Goal: Register for event/course

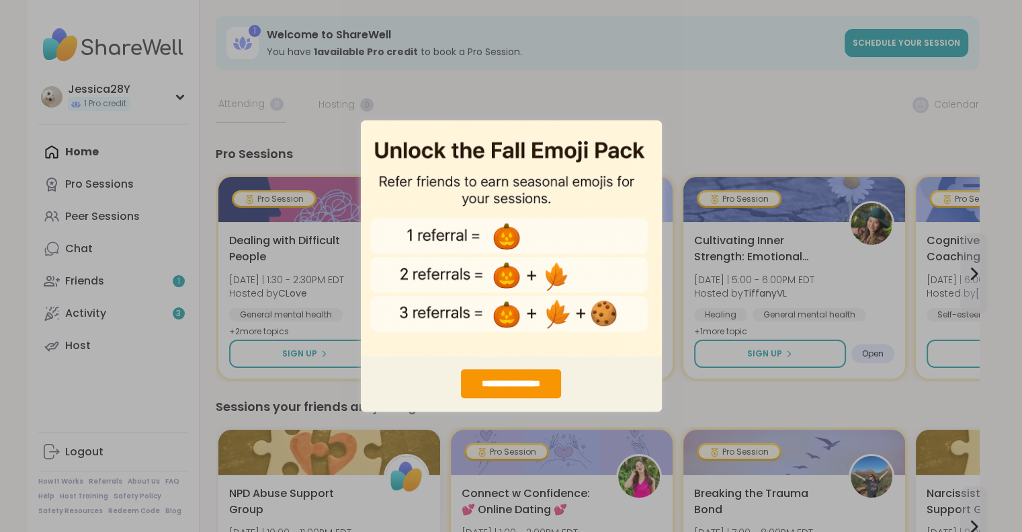
click at [651, 126] on img "entering modal" at bounding box center [511, 238] width 301 height 237
click at [368, 134] on img "entering modal" at bounding box center [511, 238] width 301 height 237
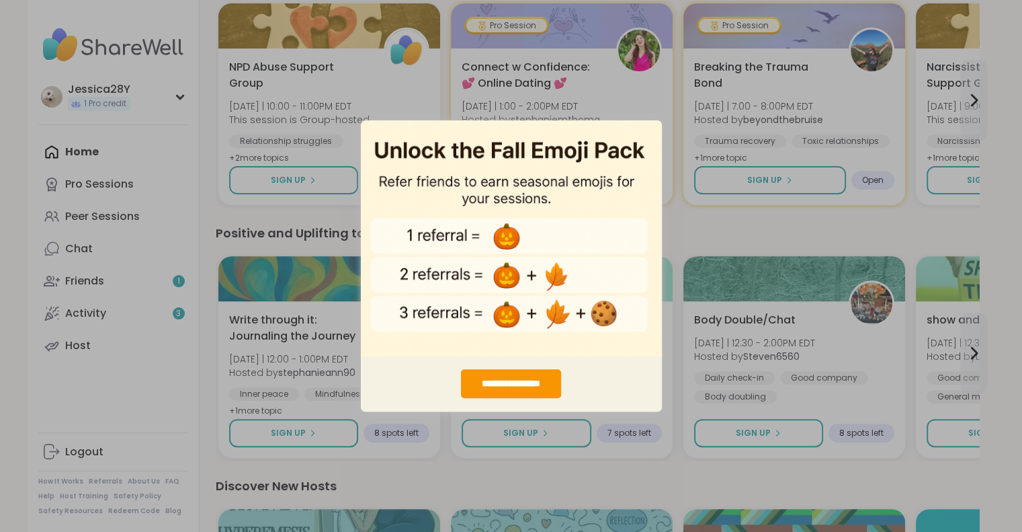
scroll to position [403, 0]
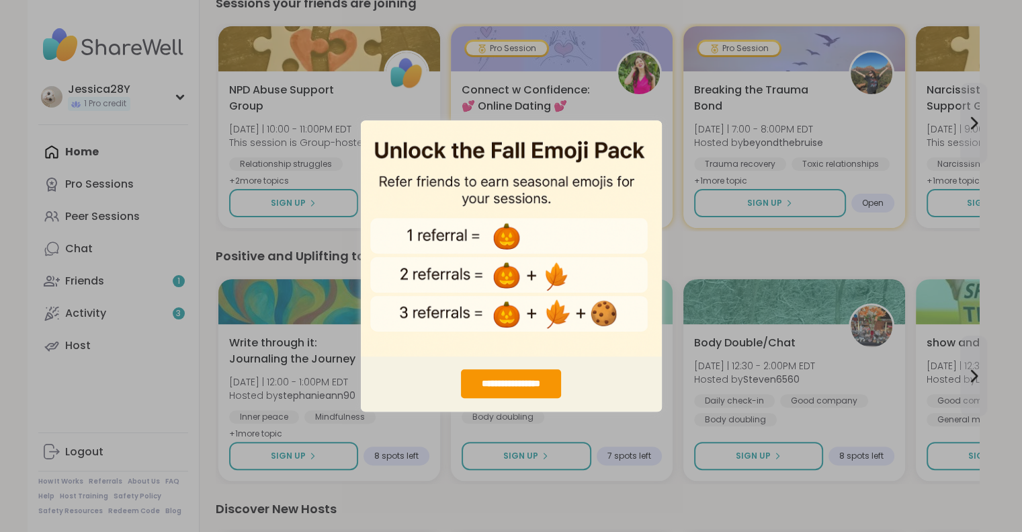
click at [308, 200] on div "**********" at bounding box center [511, 266] width 1022 height 532
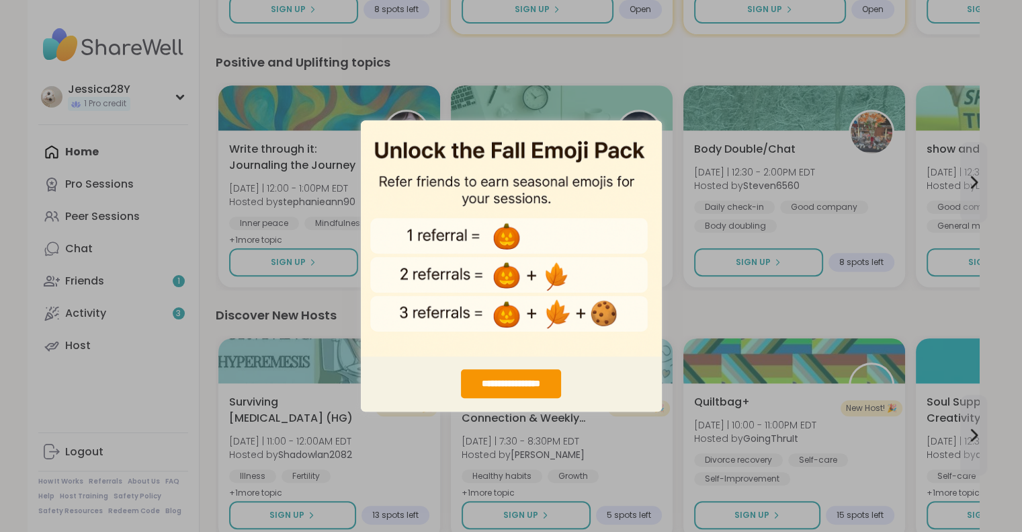
scroll to position [605, 0]
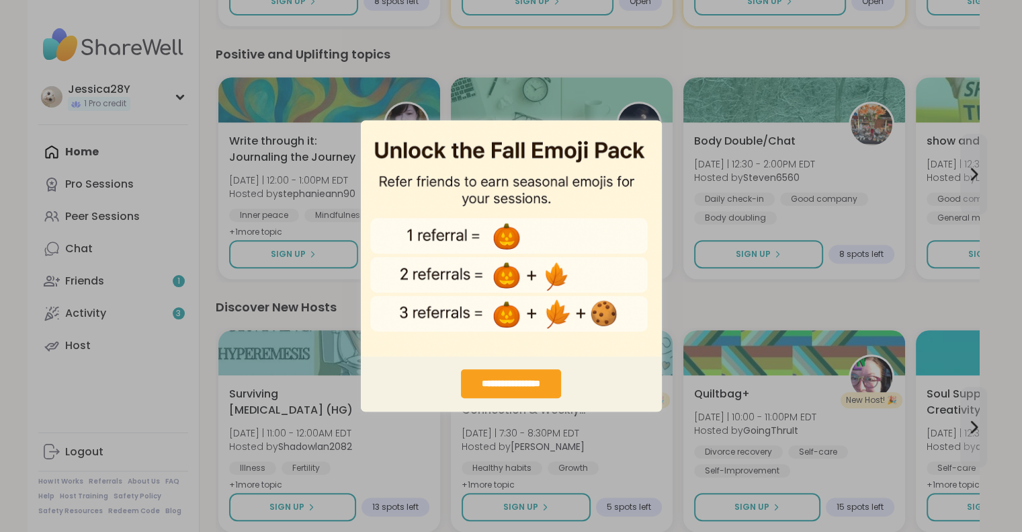
click at [508, 376] on div "**********" at bounding box center [511, 383] width 100 height 29
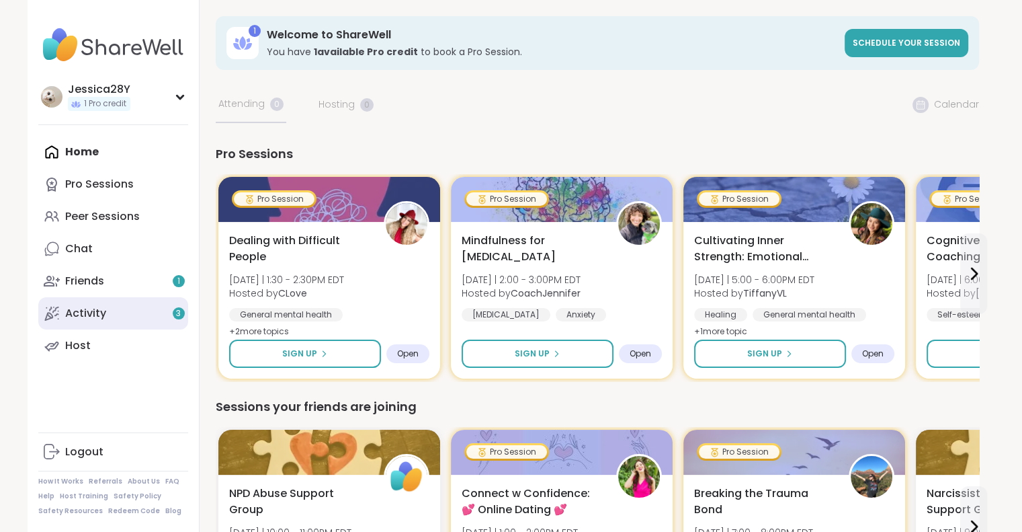
scroll to position [0, 0]
click at [975, 272] on icon at bounding box center [974, 273] width 5 height 11
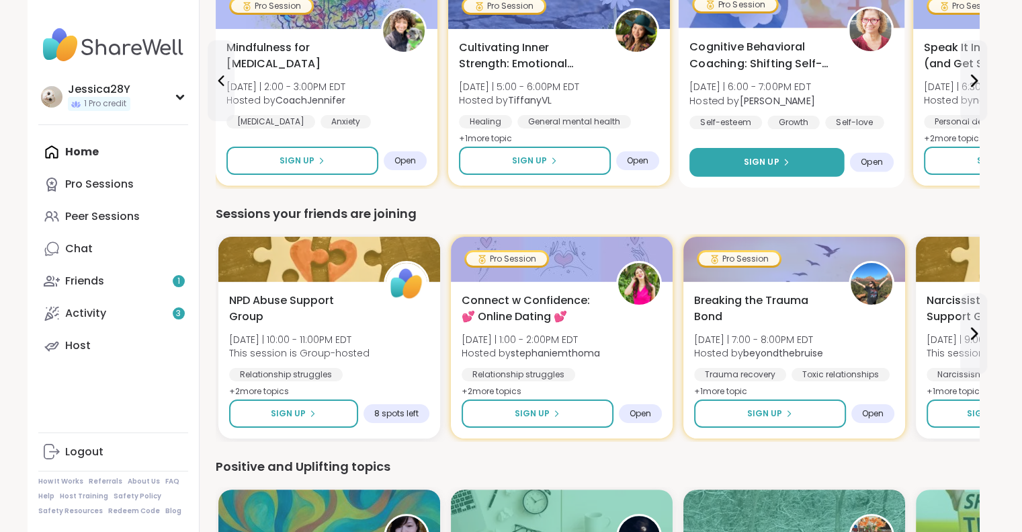
scroll to position [202, 0]
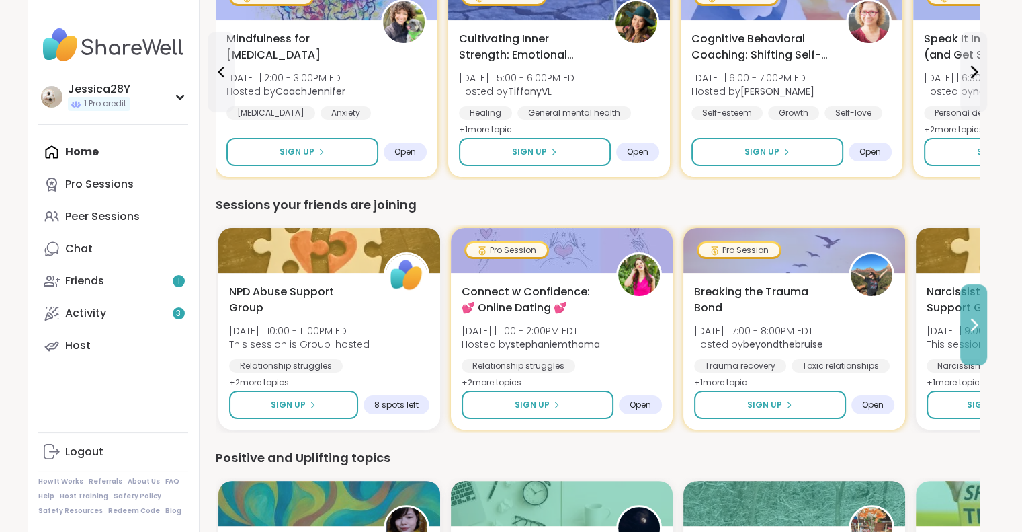
click at [969, 330] on icon at bounding box center [974, 325] width 16 height 16
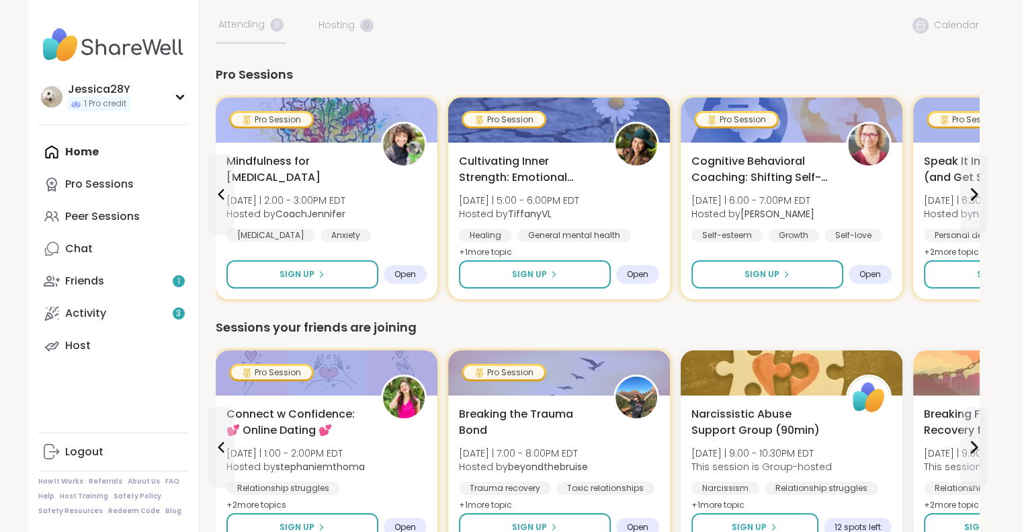
scroll to position [0, 0]
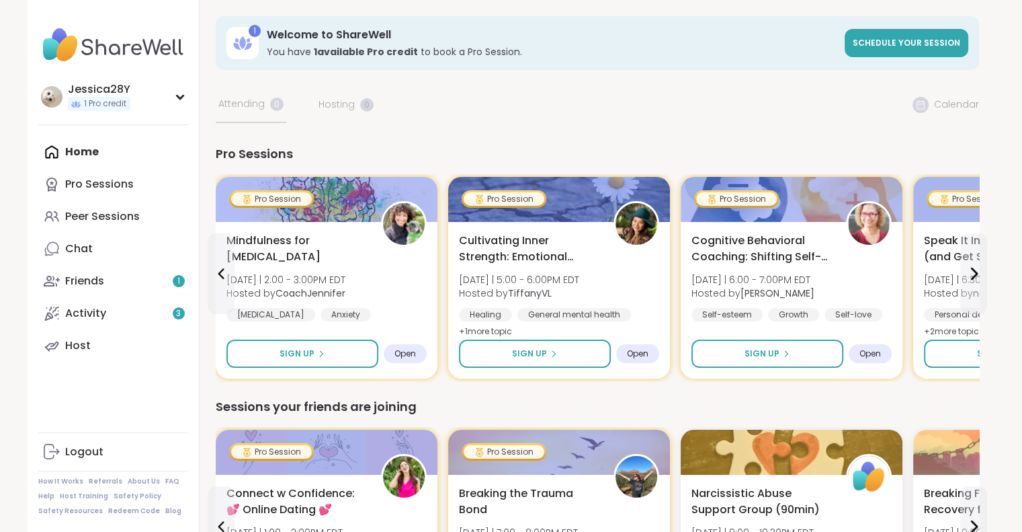
click at [619, 41] on h3 "Welcome to ShareWell" at bounding box center [552, 35] width 570 height 15
click at [94, 155] on div "Home Pro Sessions Peer Sessions Chat Friends 1 Activity 3 Host" at bounding box center [113, 249] width 150 height 226
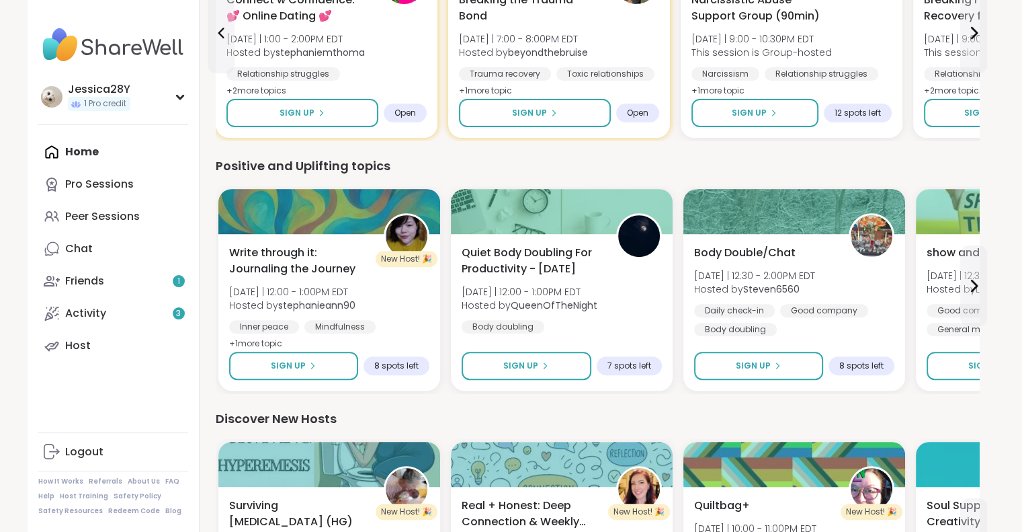
scroll to position [470, 0]
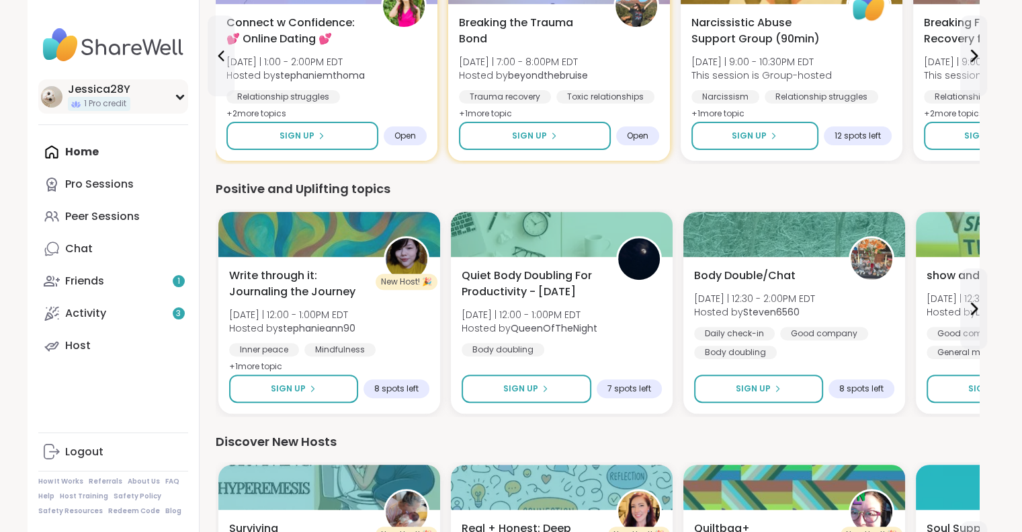
click at [177, 96] on icon at bounding box center [180, 96] width 6 height 3
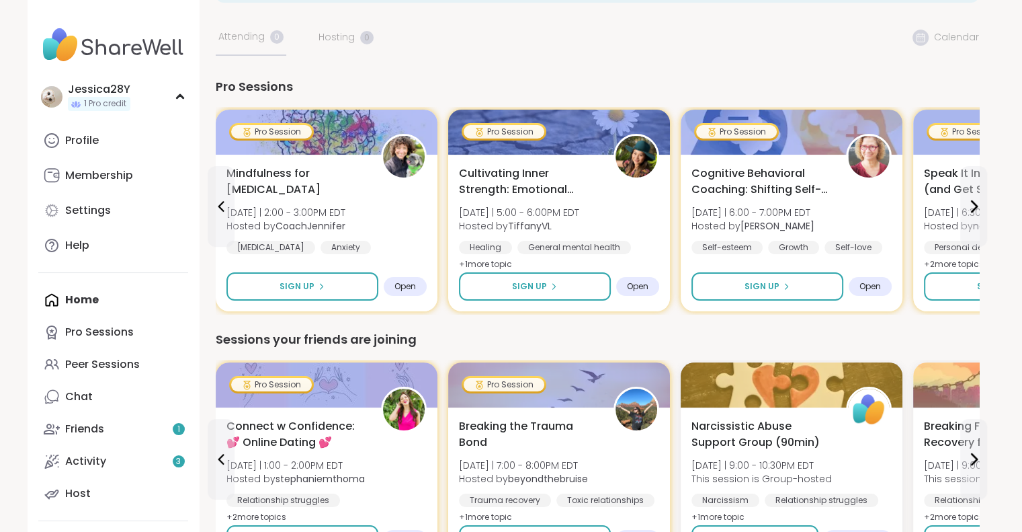
scroll to position [0, 0]
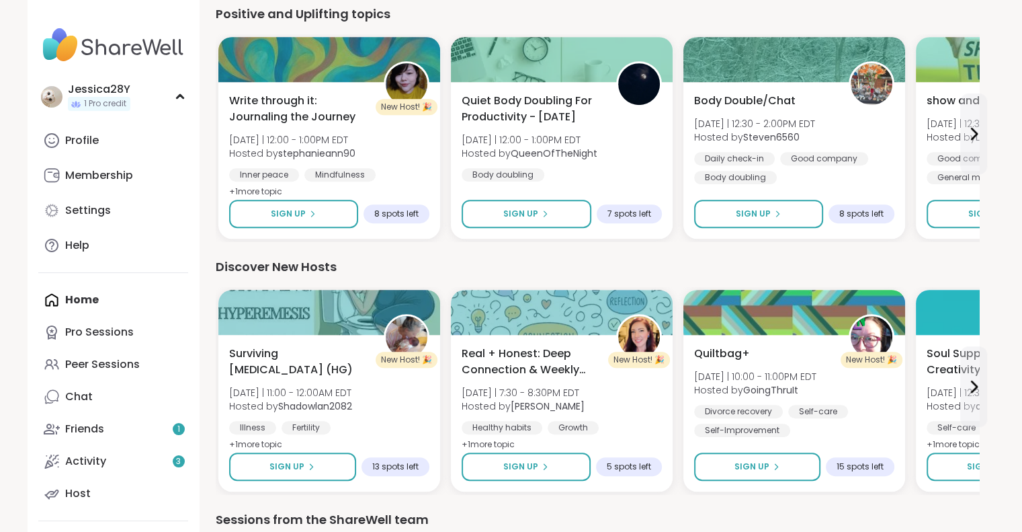
scroll to position [739, 0]
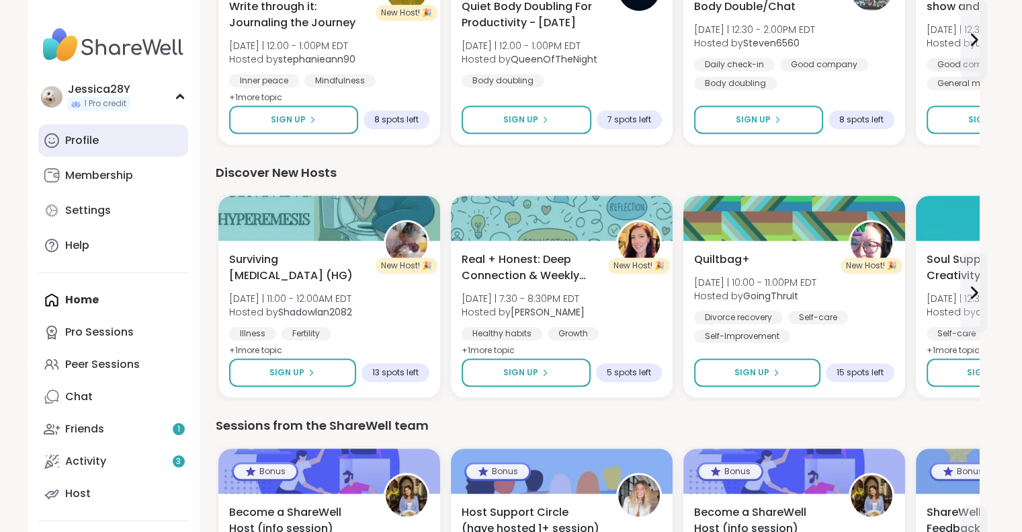
click at [112, 134] on link "Profile" at bounding box center [113, 140] width 150 height 32
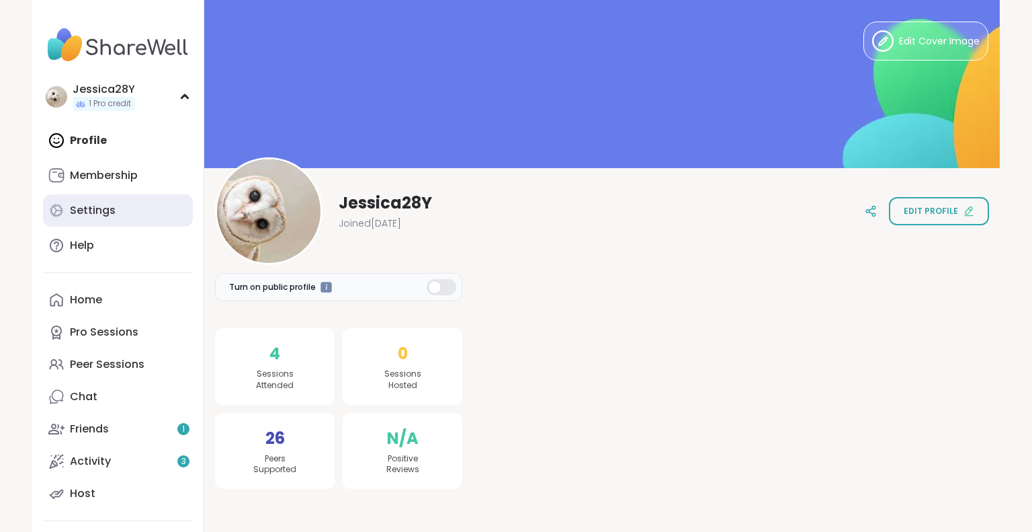
click at [104, 214] on div "Settings" at bounding box center [93, 210] width 46 height 15
select select "**"
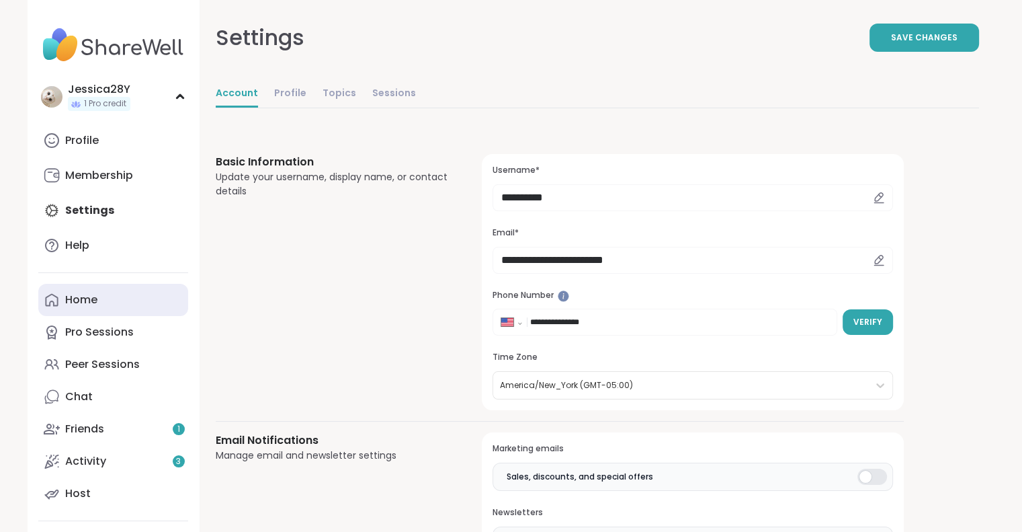
click at [108, 308] on link "Home" at bounding box center [113, 300] width 150 height 32
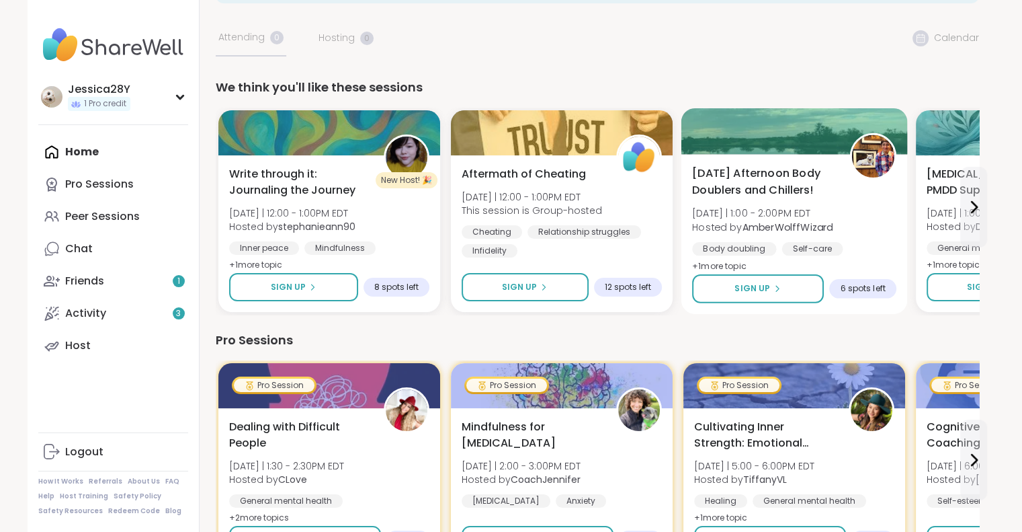
scroll to position [67, 0]
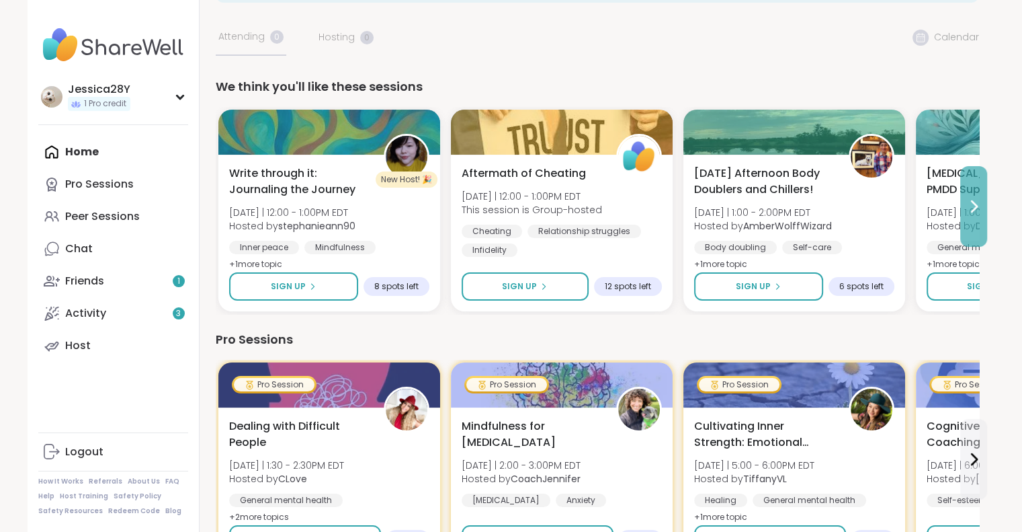
click at [979, 208] on icon at bounding box center [974, 206] width 16 height 16
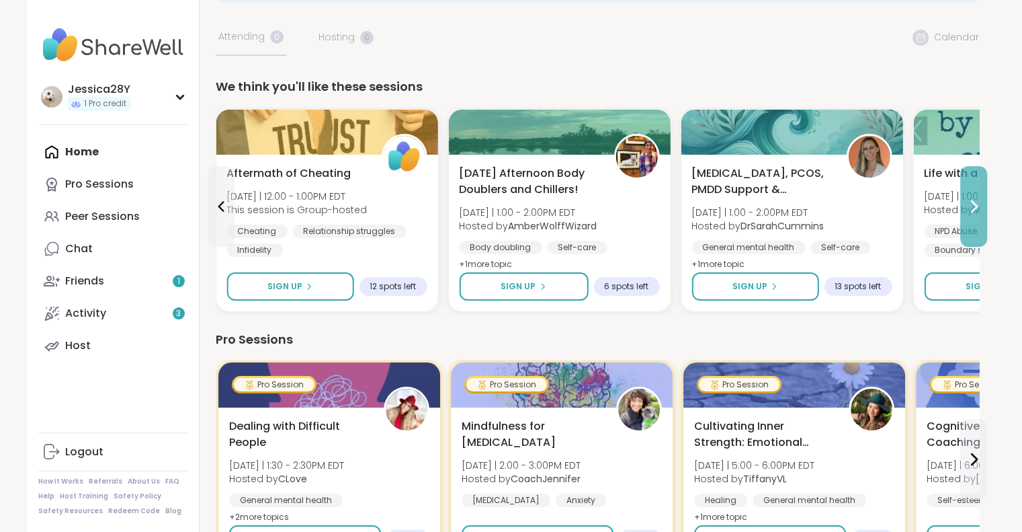
click at [975, 209] on icon at bounding box center [974, 206] width 16 height 16
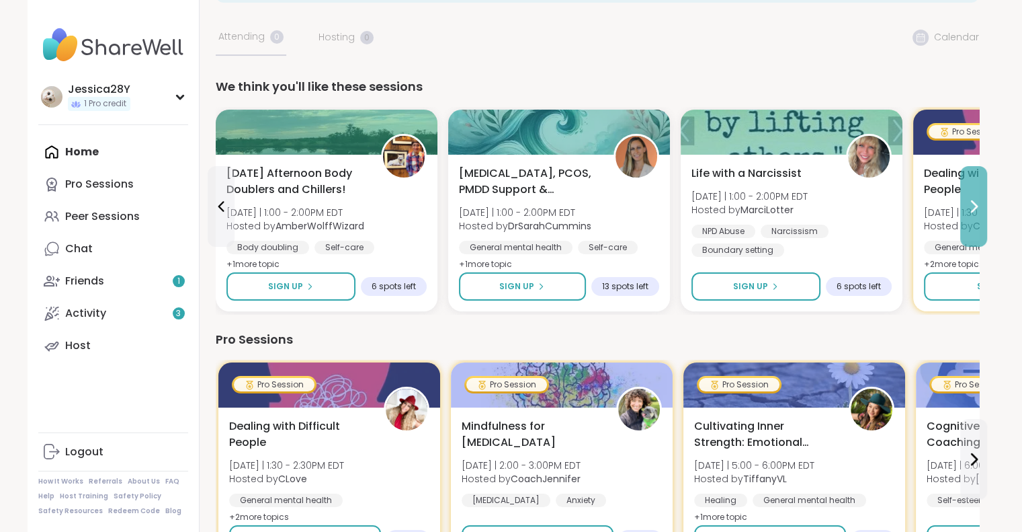
click at [975, 209] on icon at bounding box center [974, 206] width 16 height 16
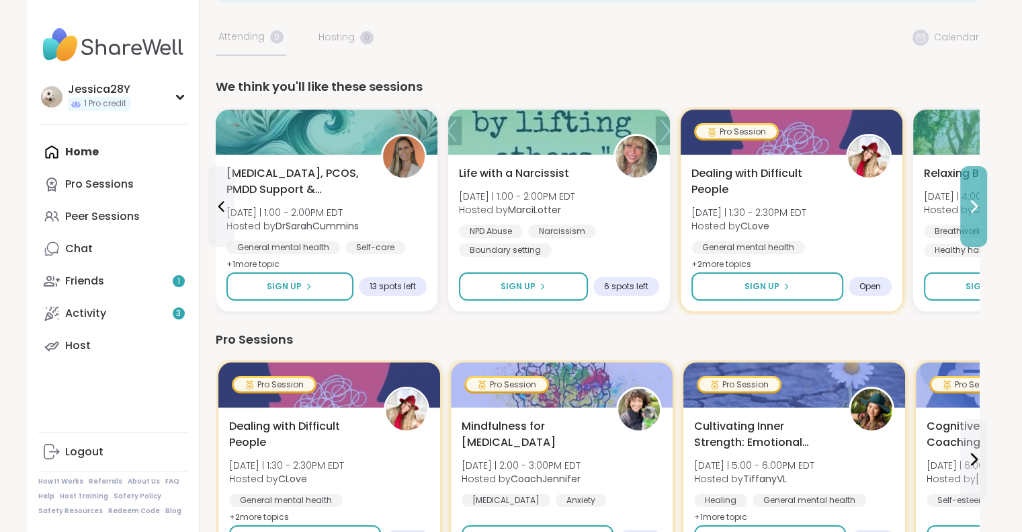
click at [975, 209] on icon at bounding box center [974, 206] width 16 height 16
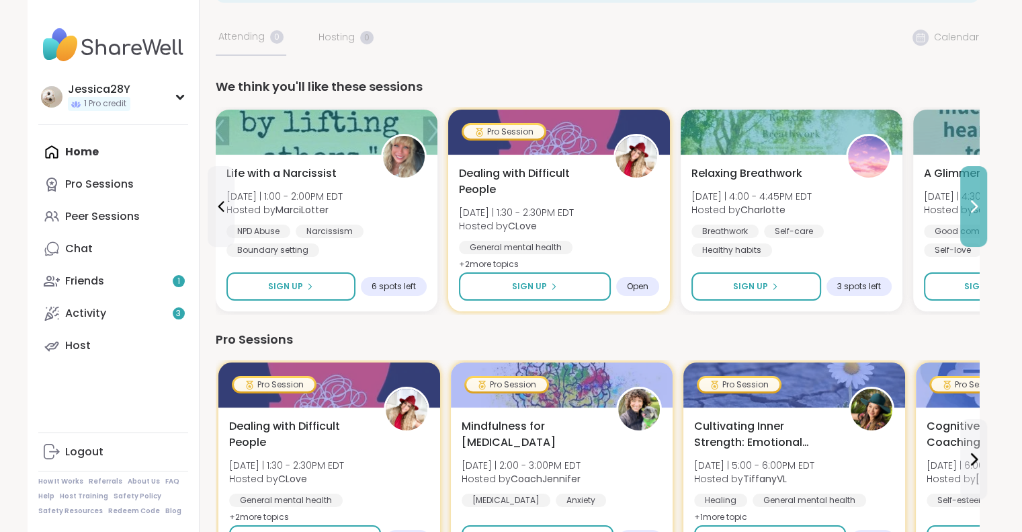
click at [975, 209] on icon at bounding box center [974, 206] width 16 height 16
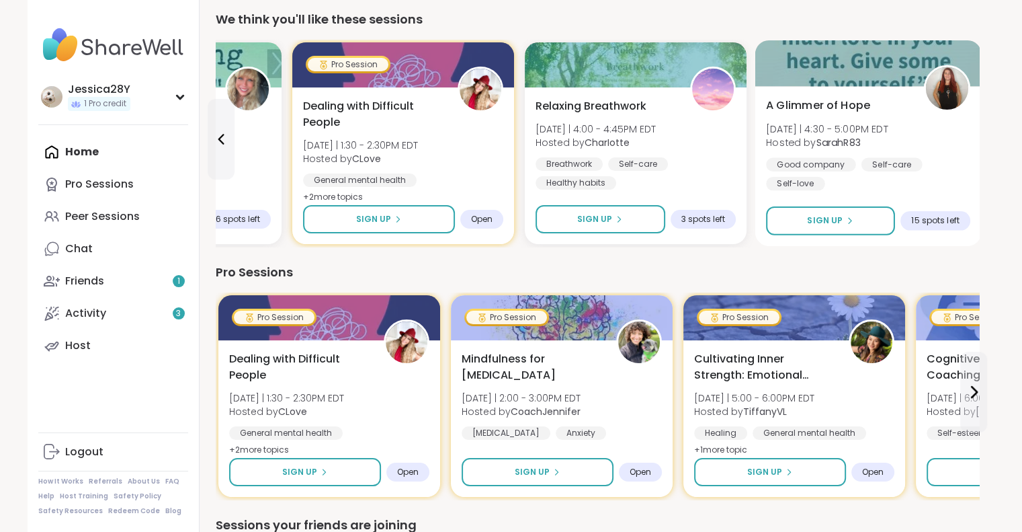
scroll to position [202, 0]
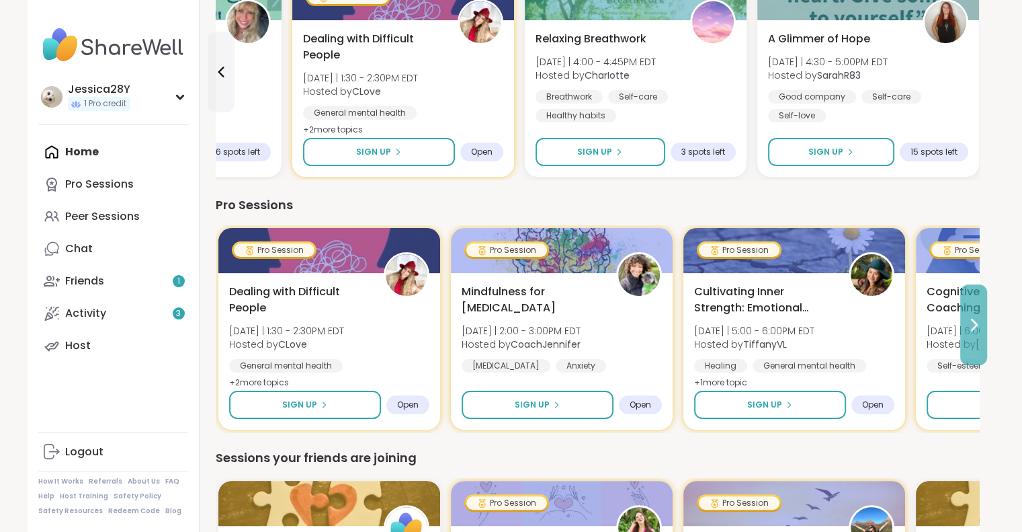
click at [981, 325] on icon at bounding box center [974, 325] width 16 height 16
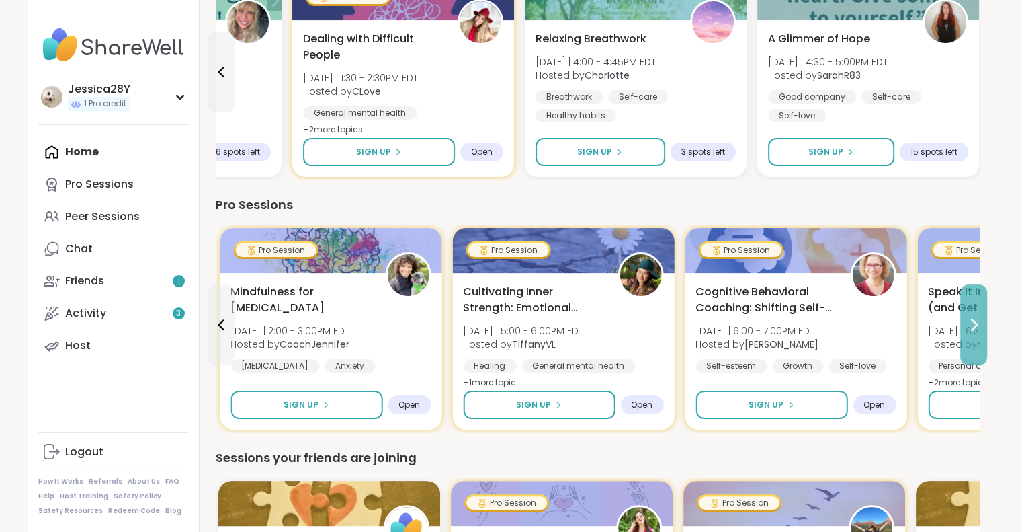
click at [981, 325] on icon at bounding box center [974, 325] width 16 height 16
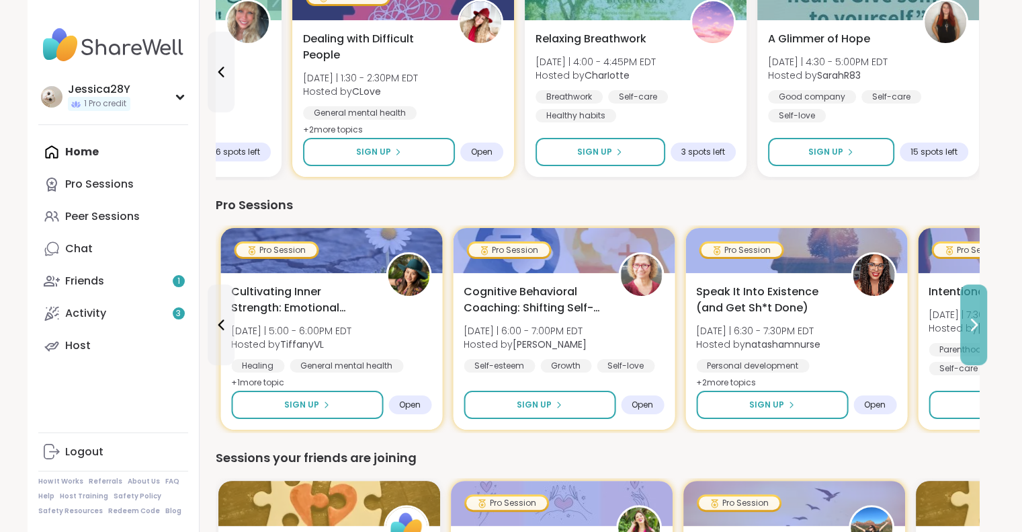
click at [981, 325] on icon at bounding box center [974, 325] width 16 height 16
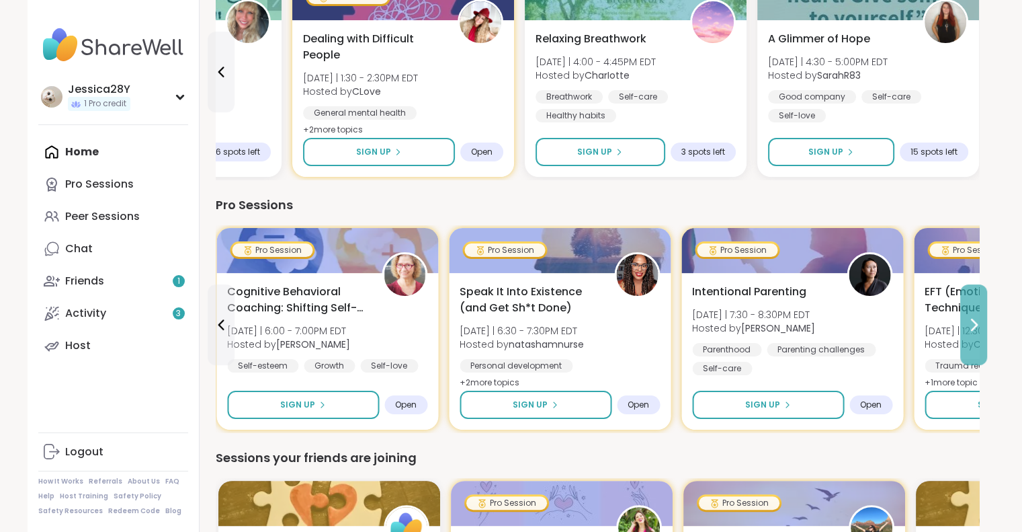
click at [981, 325] on icon at bounding box center [974, 325] width 16 height 16
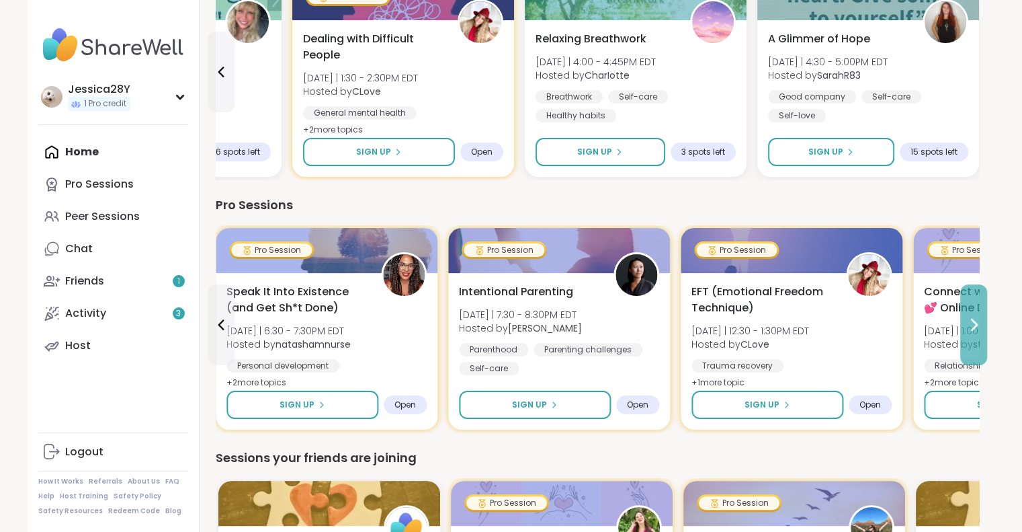
click at [981, 325] on icon at bounding box center [974, 325] width 16 height 16
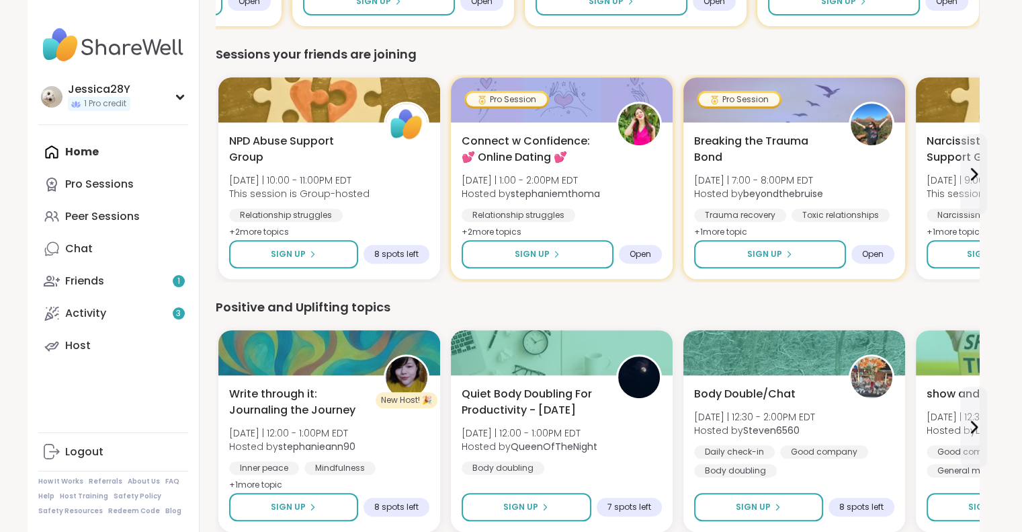
scroll to position [538, 0]
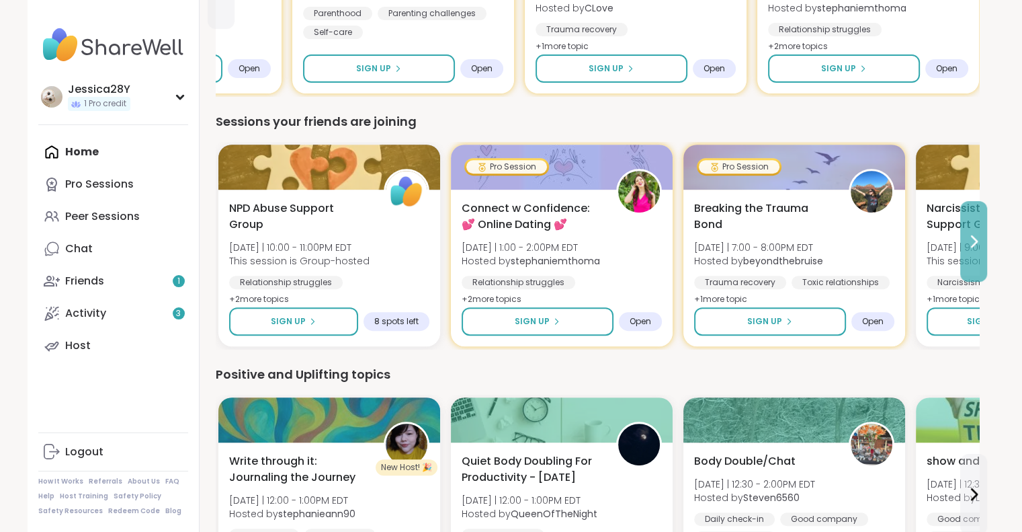
click at [973, 251] on button at bounding box center [973, 241] width 27 height 81
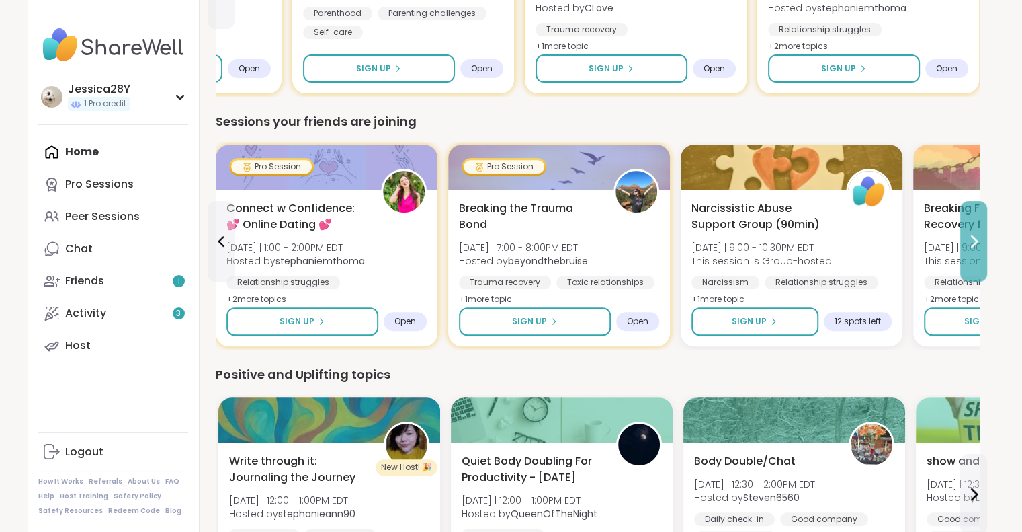
click at [973, 251] on button at bounding box center [973, 241] width 27 height 81
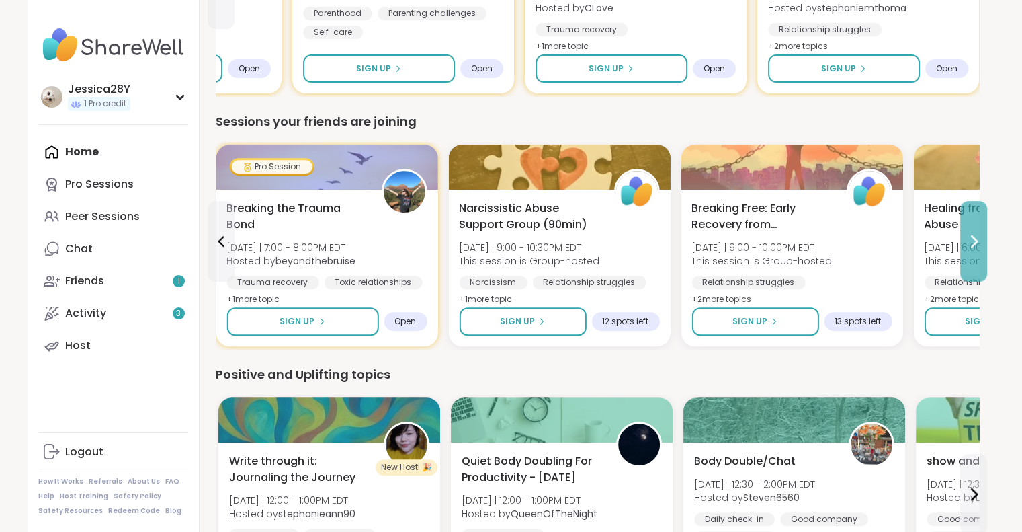
click at [973, 251] on button at bounding box center [973, 241] width 27 height 81
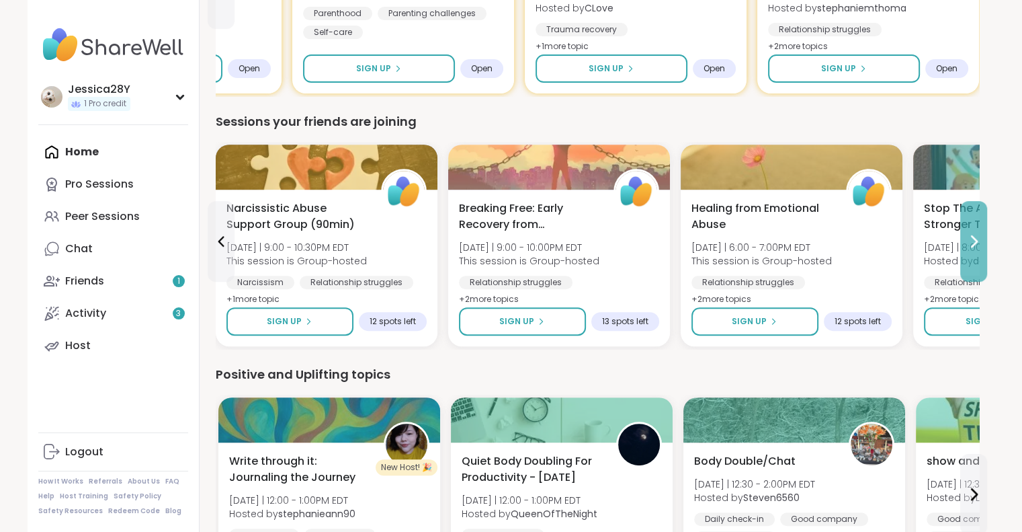
click at [973, 251] on button at bounding box center [973, 241] width 27 height 81
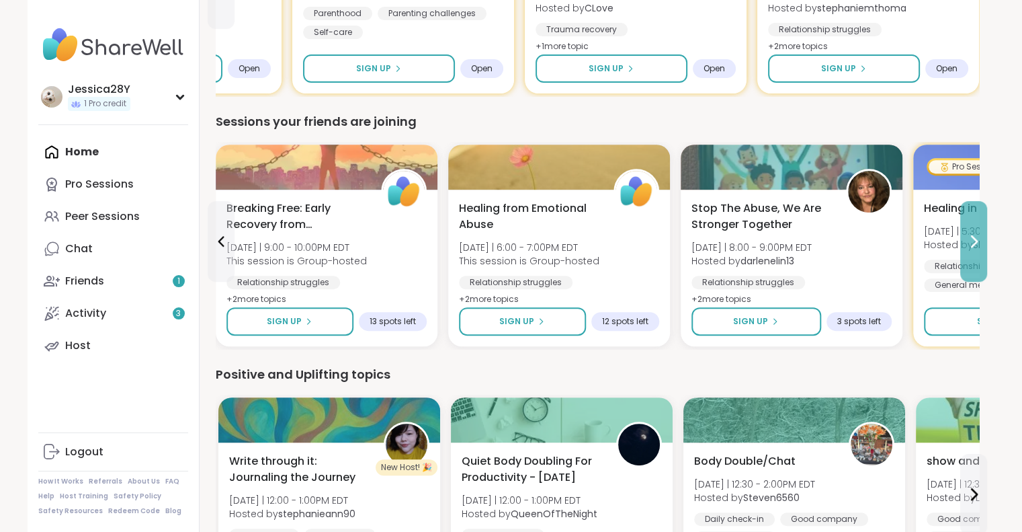
click at [973, 251] on button at bounding box center [973, 241] width 27 height 81
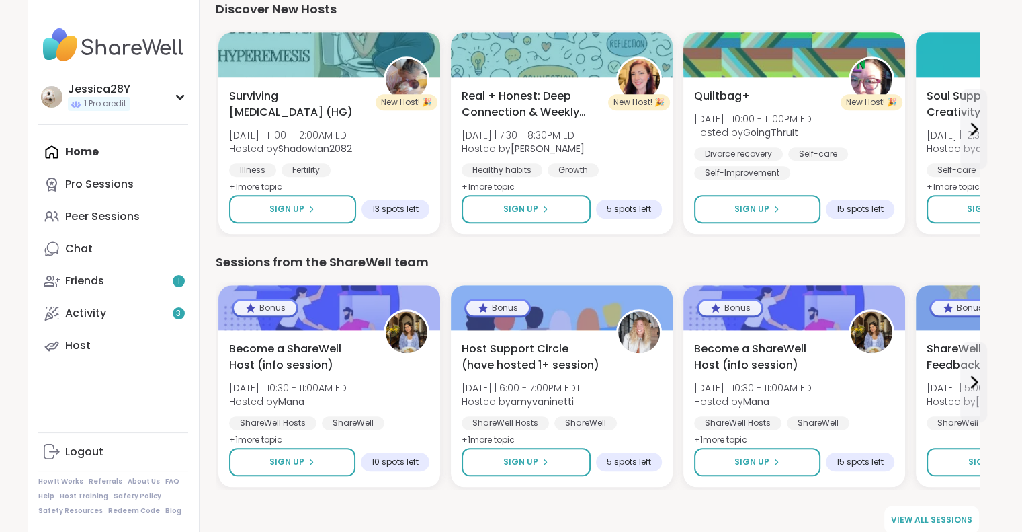
scroll to position [1170, 0]
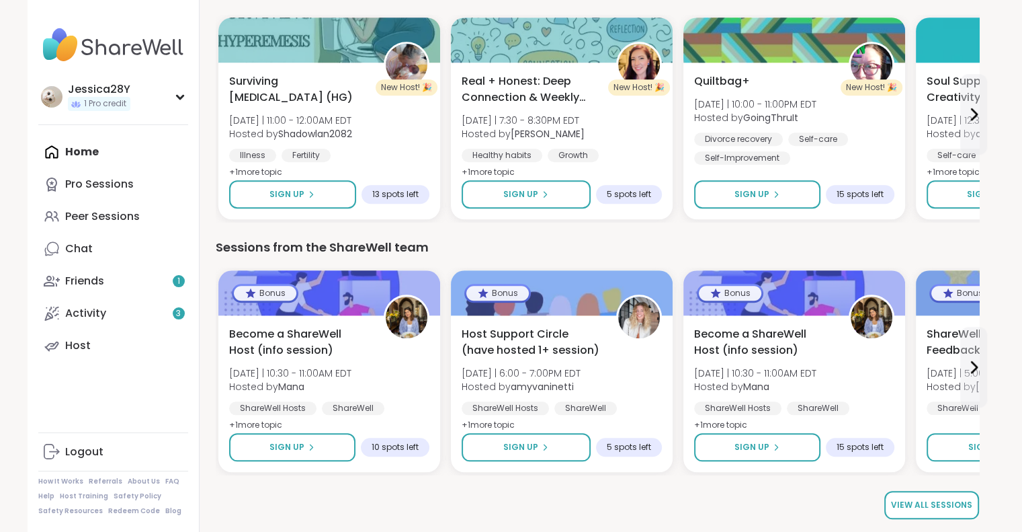
click at [939, 513] on link "View all sessions" at bounding box center [931, 505] width 95 height 28
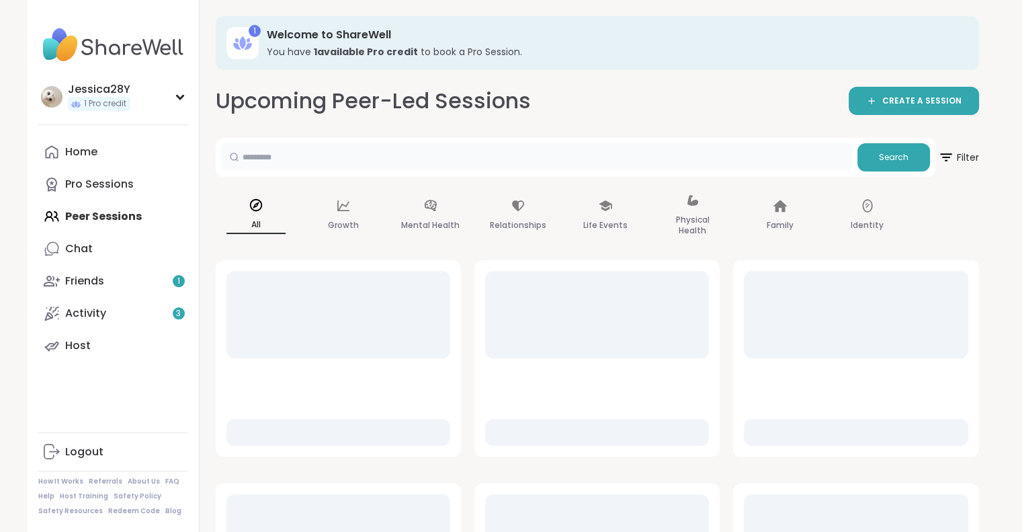
click at [392, 150] on input "text" at bounding box center [536, 156] width 631 height 27
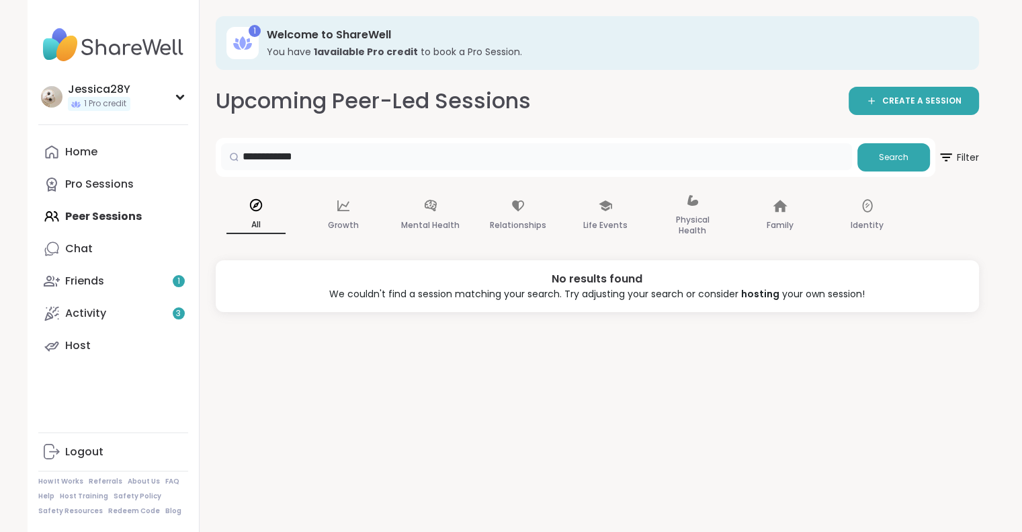
drag, startPoint x: 339, startPoint y: 153, endPoint x: 230, endPoint y: 155, distance: 109.6
click at [230, 155] on div "**********" at bounding box center [536, 156] width 631 height 27
type input "**********"
click at [428, 226] on p "Mental Health" at bounding box center [430, 225] width 58 height 16
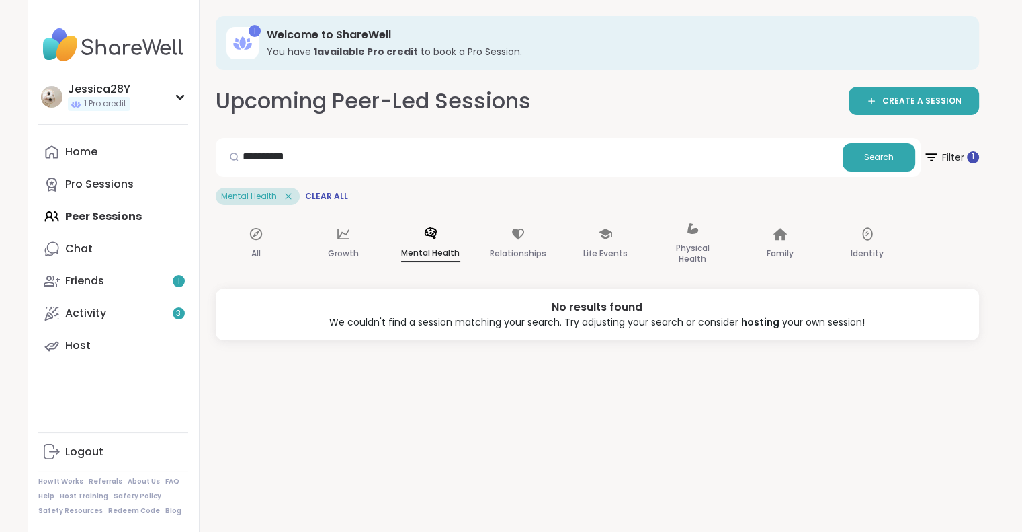
click at [289, 197] on icon at bounding box center [288, 196] width 6 height 6
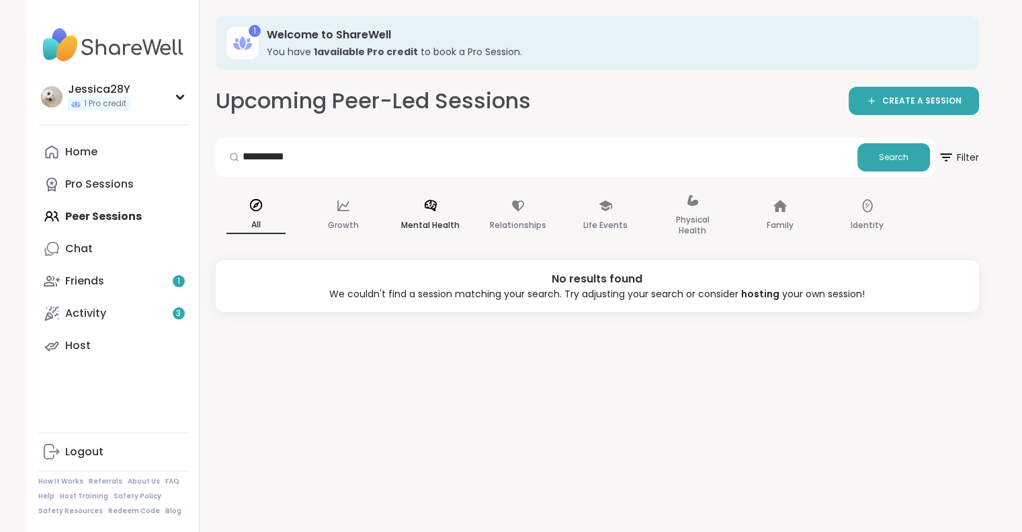
click at [441, 224] on p "Mental Health" at bounding box center [430, 225] width 58 height 16
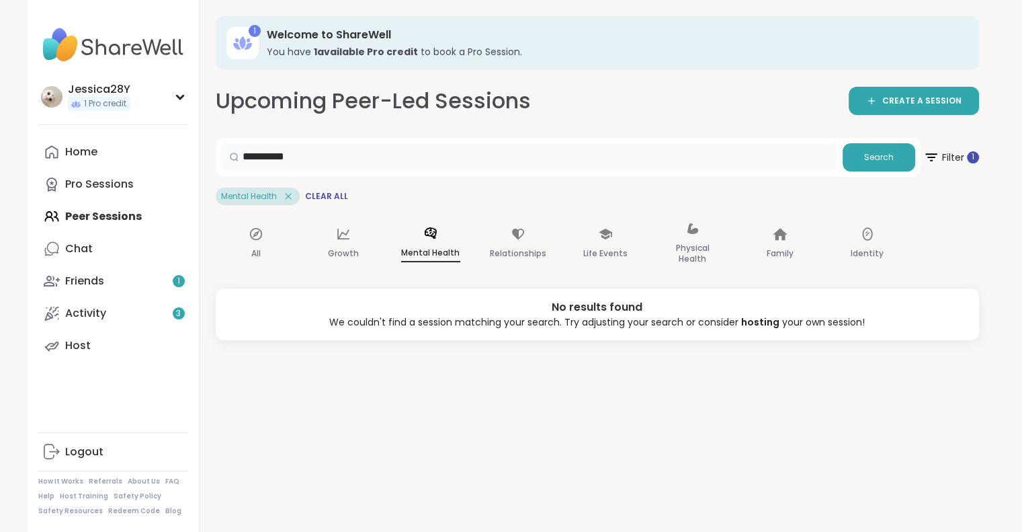
click at [341, 161] on input "**********" at bounding box center [529, 156] width 616 height 27
click at [183, 155] on div "**********" at bounding box center [512, 266] width 968 height 532
click at [422, 251] on p "Mental Health" at bounding box center [430, 253] width 59 height 17
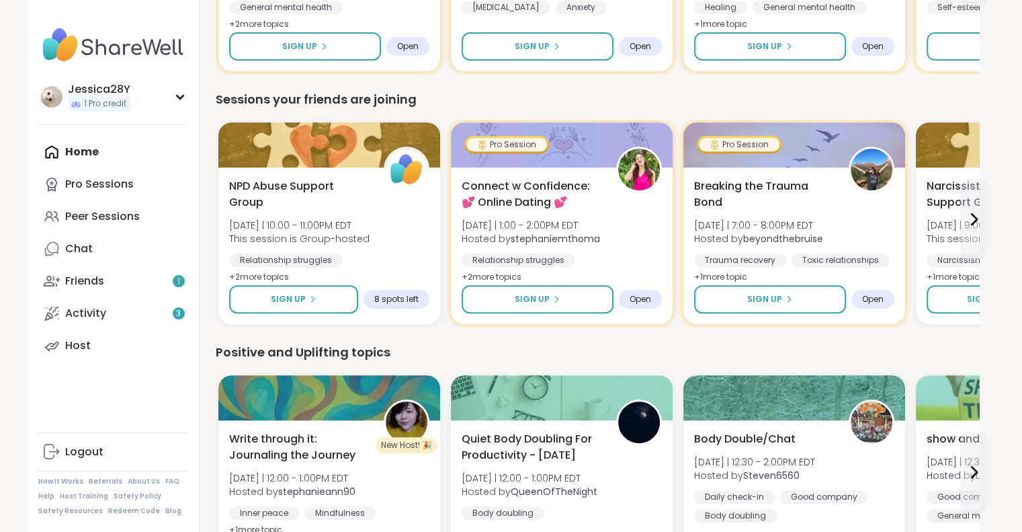
scroll to position [545, 0]
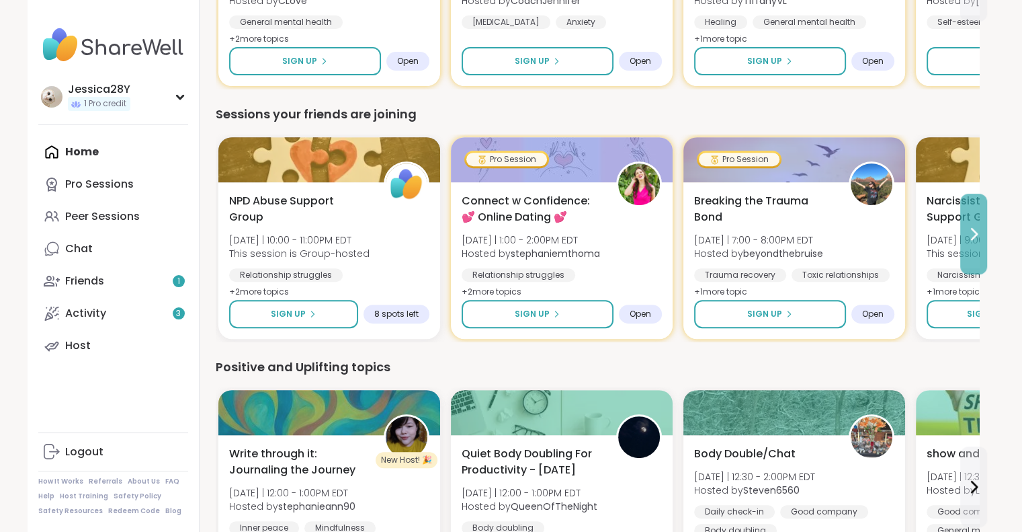
click at [973, 227] on icon at bounding box center [974, 234] width 16 height 16
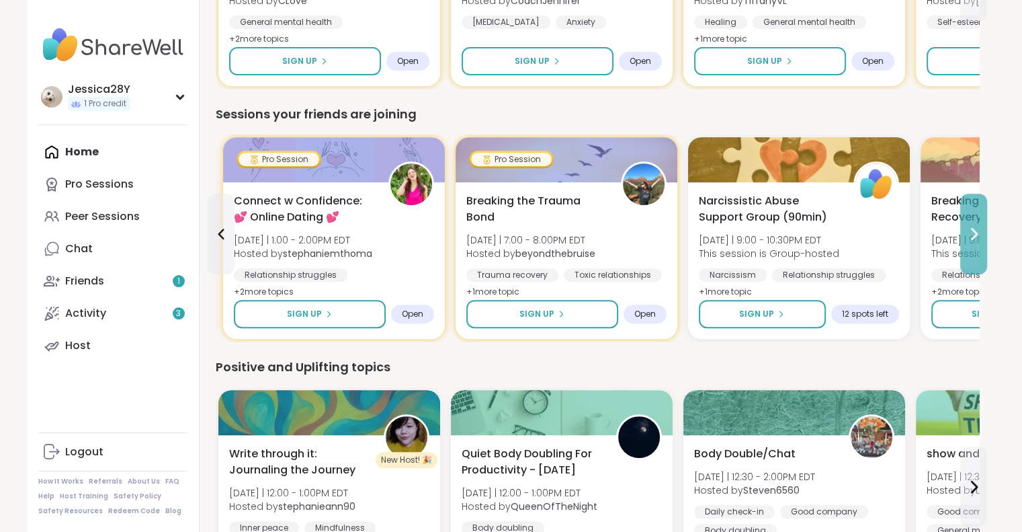
click at [973, 227] on icon at bounding box center [974, 234] width 16 height 16
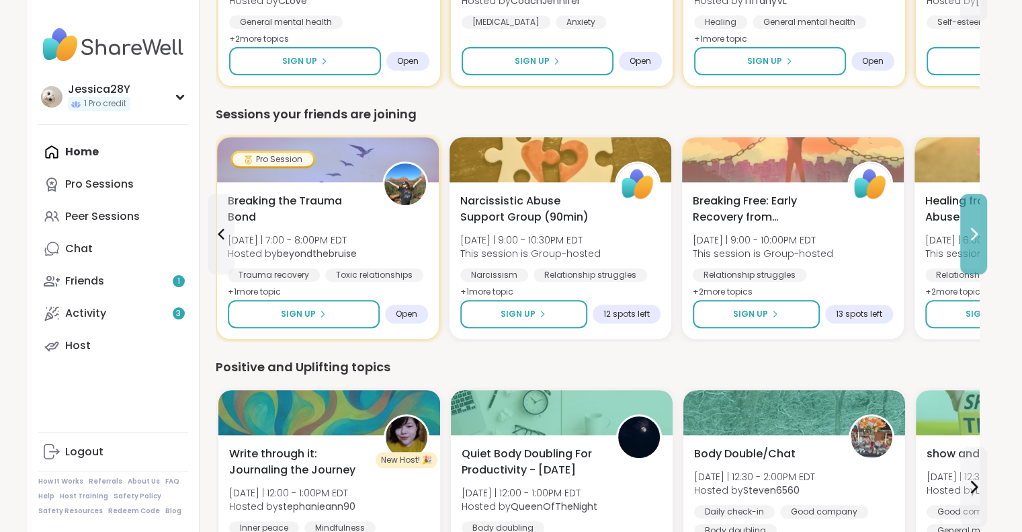
click at [973, 227] on icon at bounding box center [974, 234] width 16 height 16
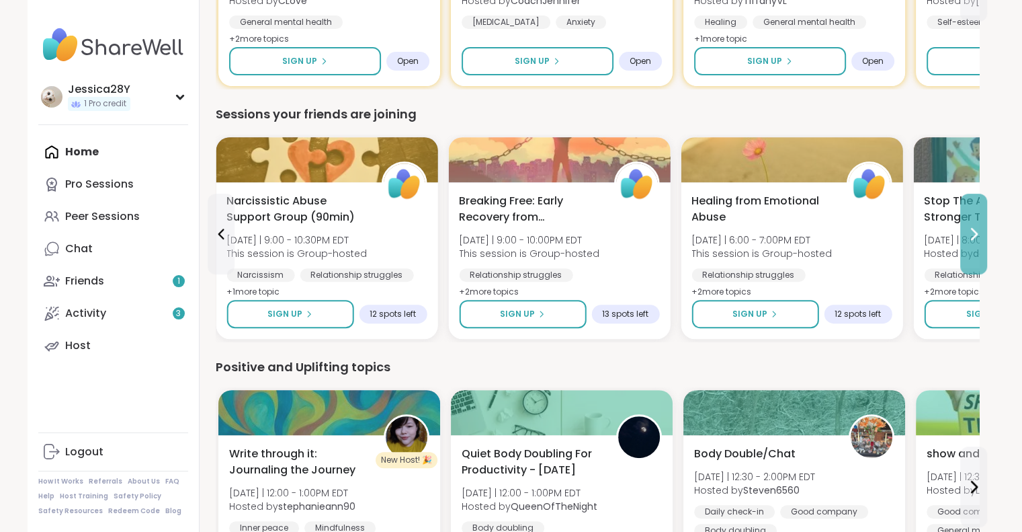
click at [973, 227] on icon at bounding box center [974, 234] width 16 height 16
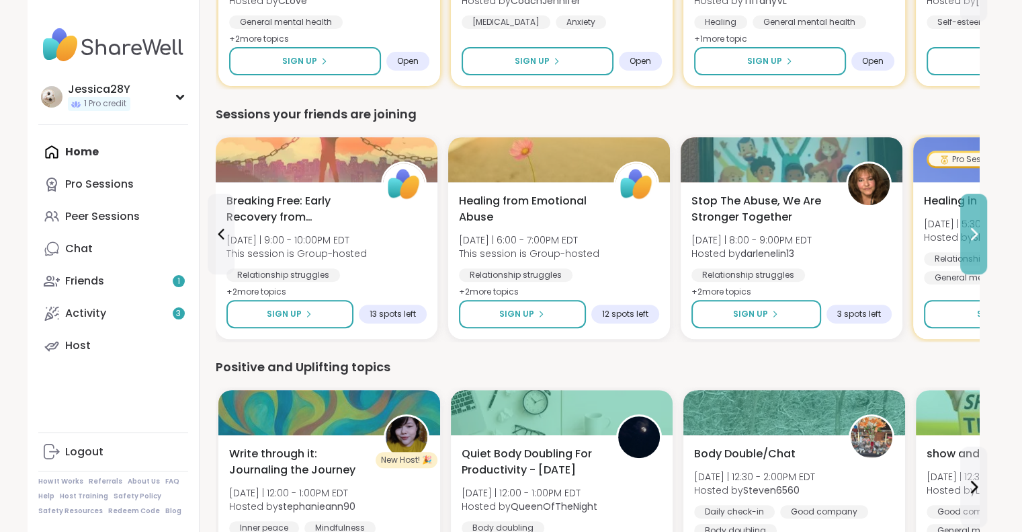
click at [973, 227] on icon at bounding box center [974, 234] width 16 height 16
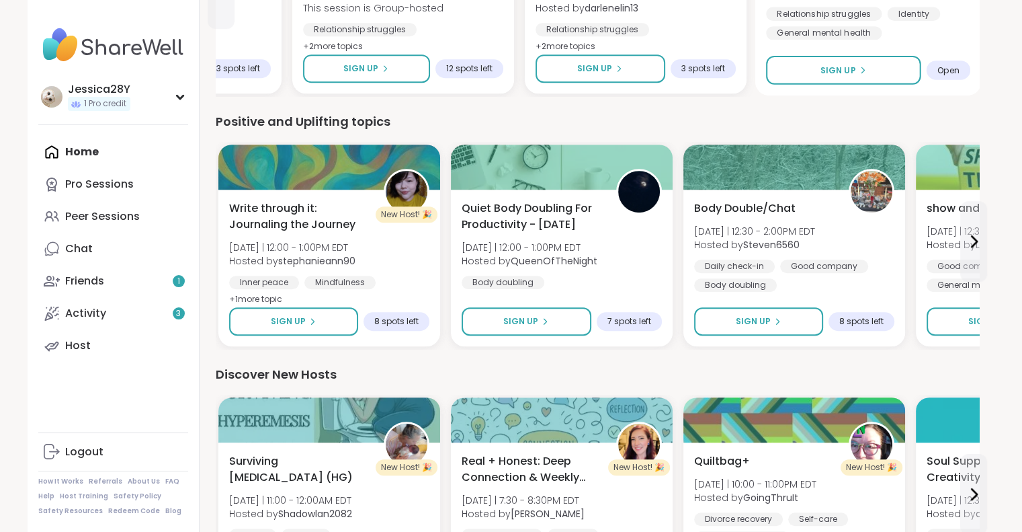
scroll to position [814, 0]
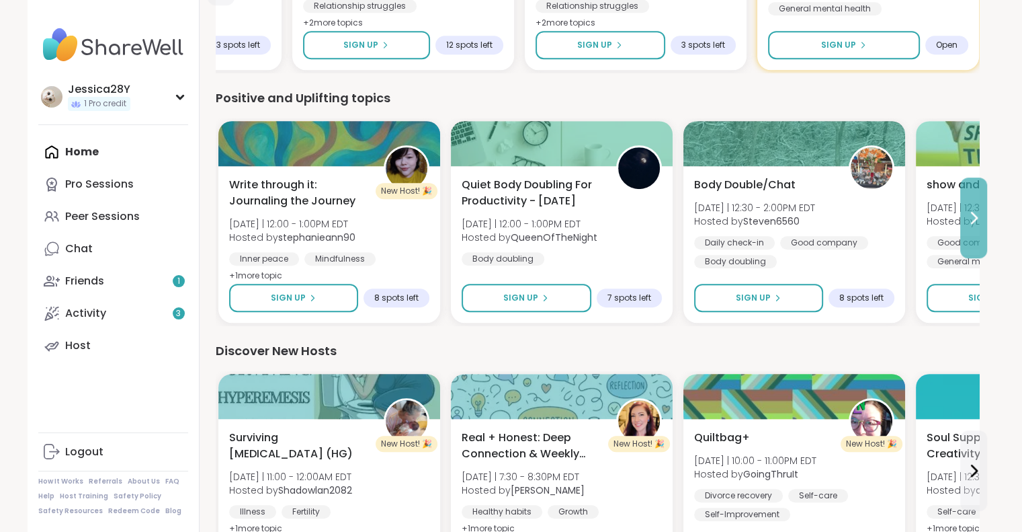
click at [970, 231] on button at bounding box center [973, 217] width 27 height 81
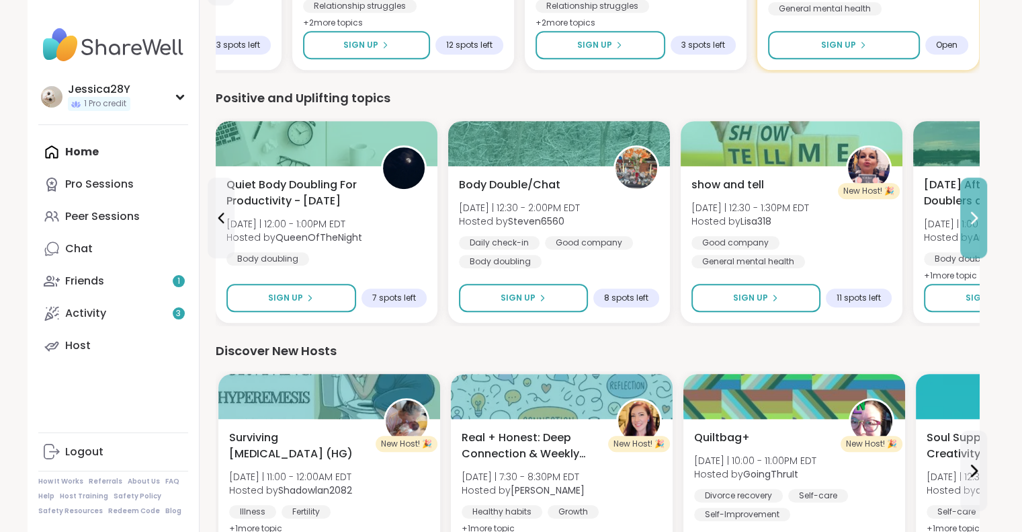
click at [970, 231] on button at bounding box center [973, 217] width 27 height 81
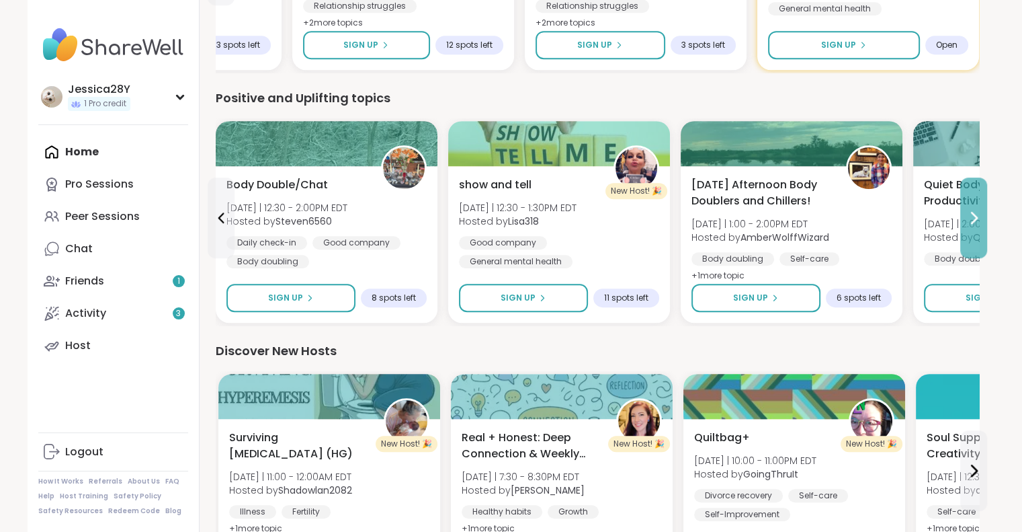
click at [970, 231] on button at bounding box center [973, 217] width 27 height 81
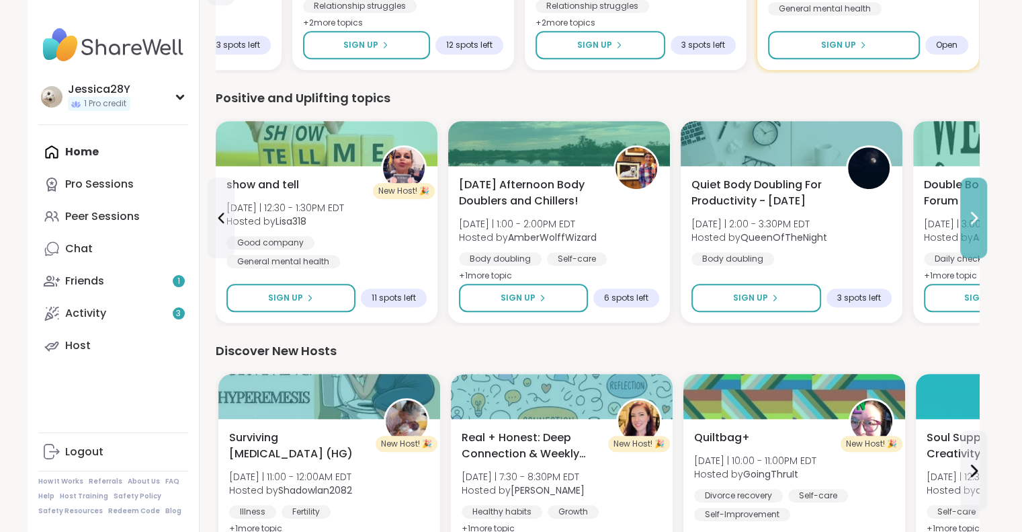
click at [975, 229] on button at bounding box center [973, 217] width 27 height 81
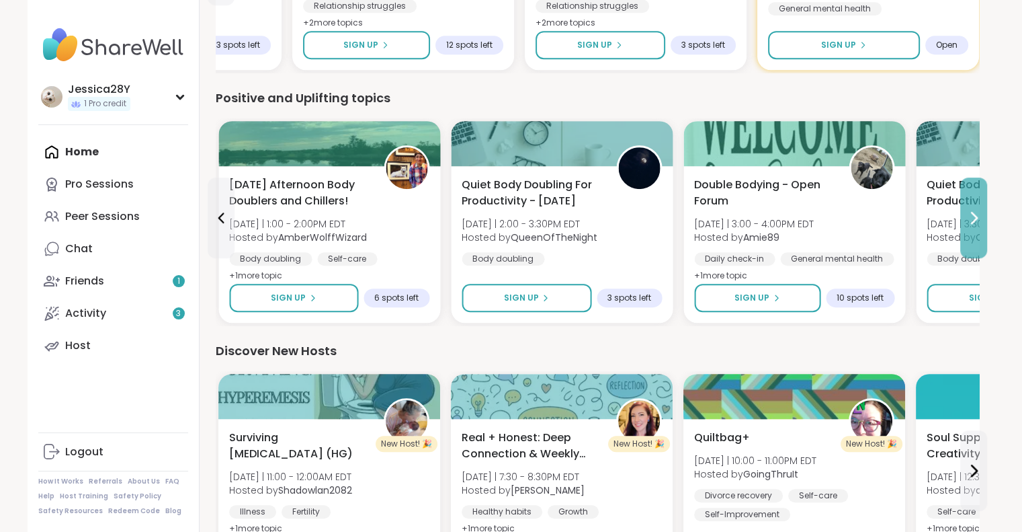
click at [975, 229] on button at bounding box center [973, 217] width 27 height 81
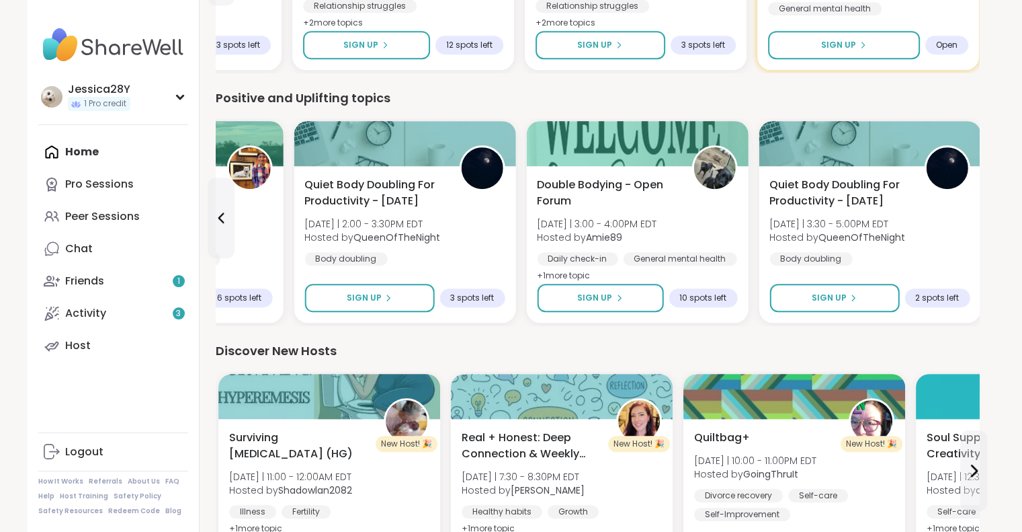
click at [975, 229] on div "Quiet Body Doubling For Productivity - [DATE] [DATE] | 3:30 - 5:00PM EDT Hosted…" at bounding box center [870, 244] width 222 height 157
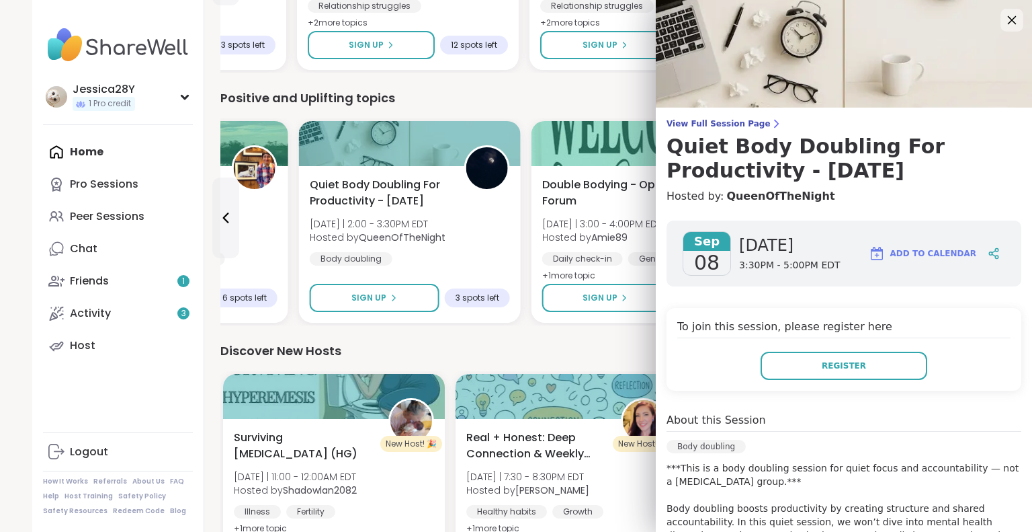
click at [1003, 19] on icon at bounding box center [1011, 19] width 17 height 17
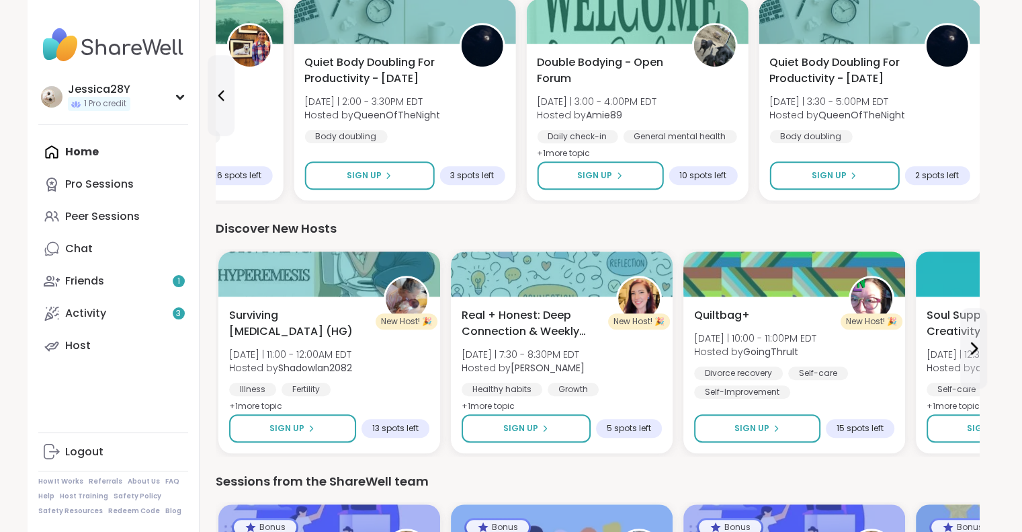
scroll to position [948, 0]
